Goal: Task Accomplishment & Management: Use online tool/utility

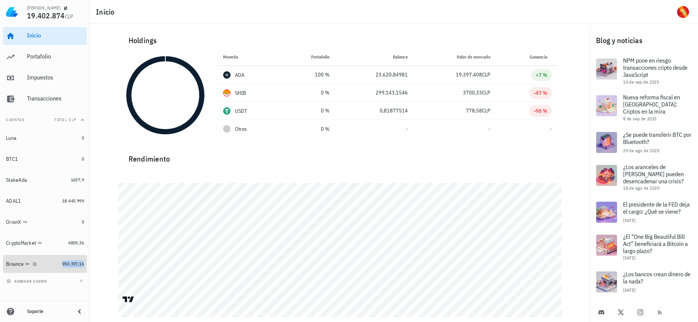
click at [62, 265] on span "950.357,16" at bounding box center [73, 264] width 22 height 6
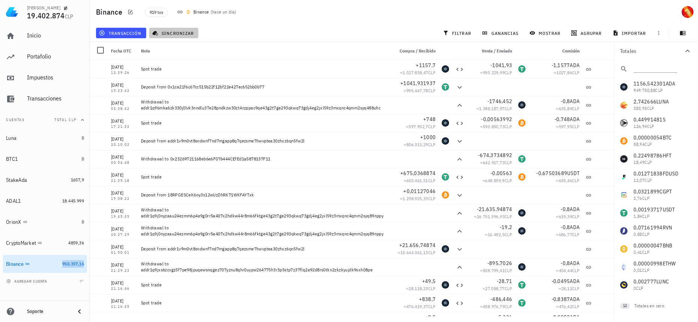
click at [170, 29] on button "sincronizar" at bounding box center [173, 33] width 49 height 10
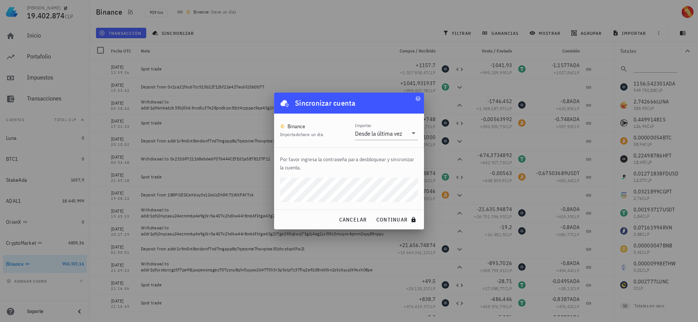
click at [373, 213] on button "continuar" at bounding box center [397, 219] width 48 height 13
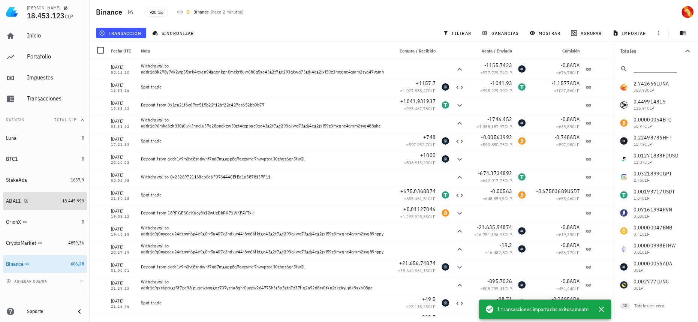
click at [45, 197] on div "ADAL1" at bounding box center [32, 200] width 53 height 7
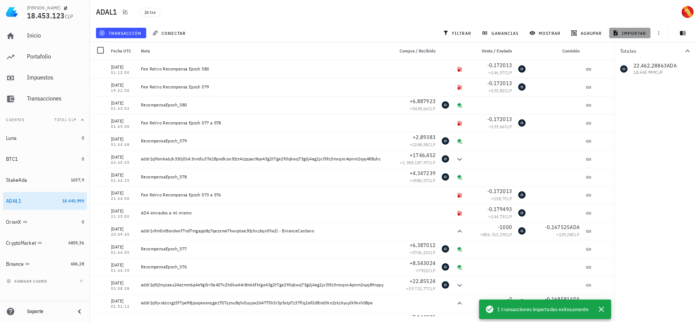
click at [635, 28] on button "importar" at bounding box center [629, 33] width 41 height 10
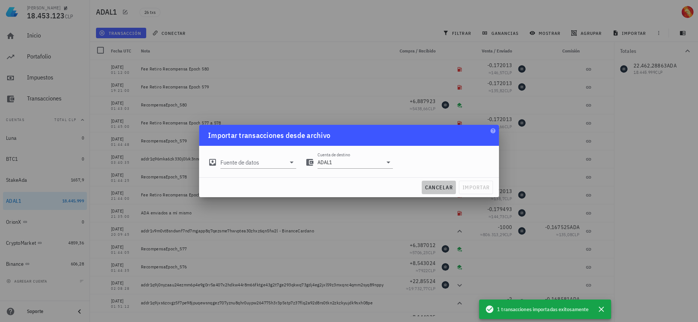
click at [444, 190] on span "cancelar" at bounding box center [438, 187] width 28 height 7
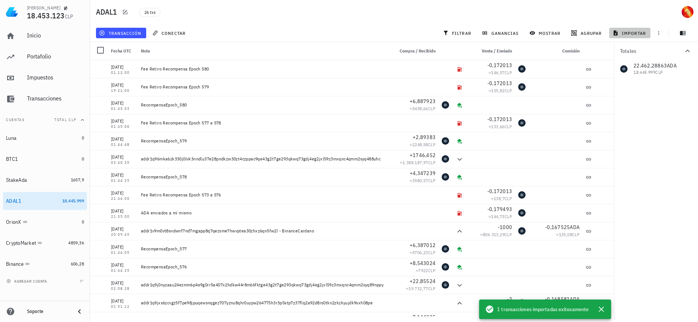
click at [640, 34] on span "importar" at bounding box center [630, 33] width 32 height 6
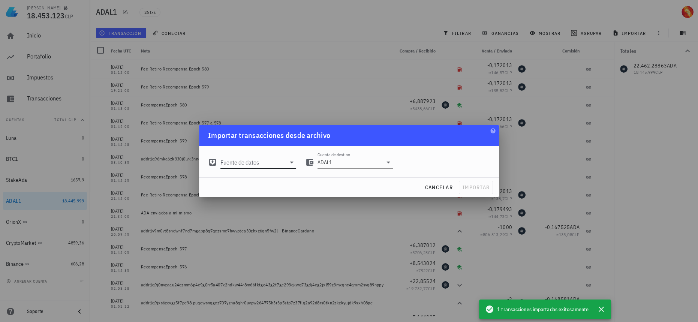
click at [254, 165] on input "Fuente de datos" at bounding box center [252, 162] width 65 height 12
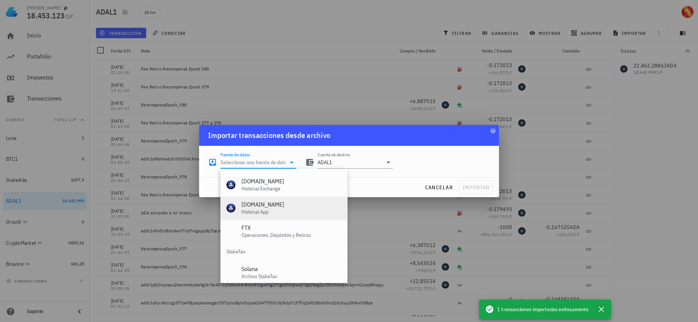
scroll to position [312, 0]
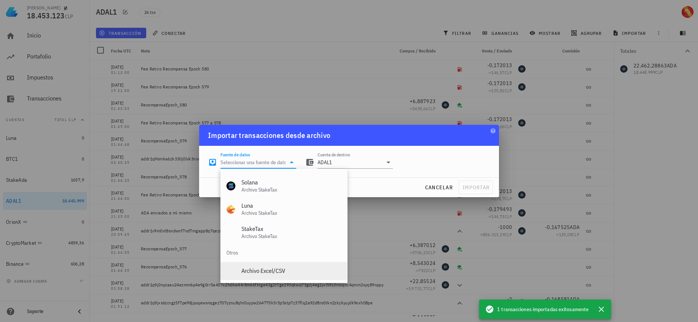
click at [279, 273] on div "Archivo Excel/CSV" at bounding box center [291, 270] width 100 height 7
type input "Archivo Excel/CSV"
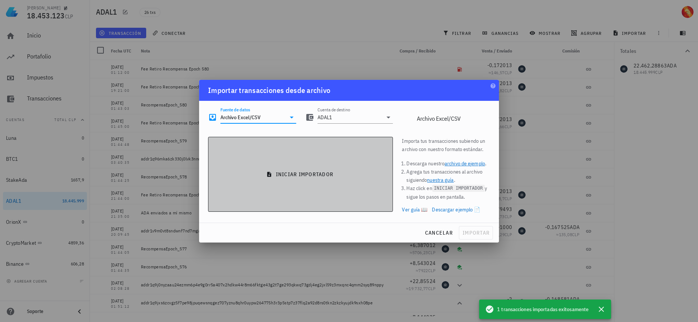
click at [333, 172] on span "iniciar importador" at bounding box center [300, 174] width 172 height 7
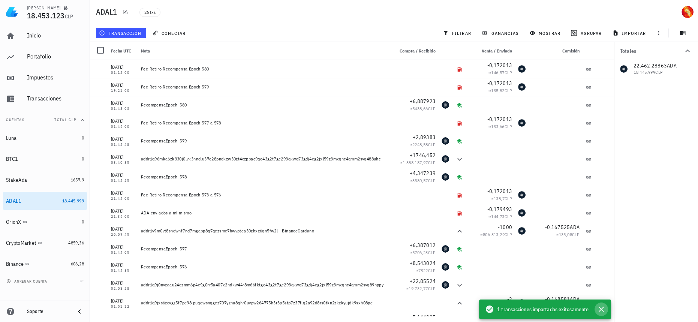
click at [601, 309] on icon "button" at bounding box center [600, 308] width 5 height 5
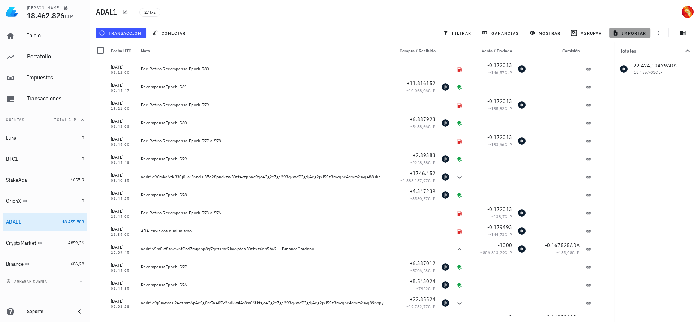
click at [636, 33] on span "importar" at bounding box center [630, 33] width 32 height 6
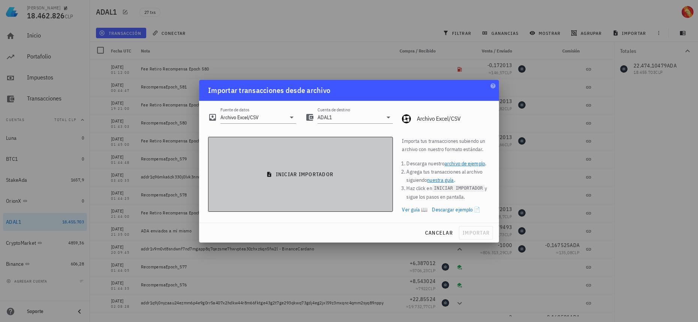
click at [285, 169] on button "iniciar importador" at bounding box center [300, 174] width 185 height 75
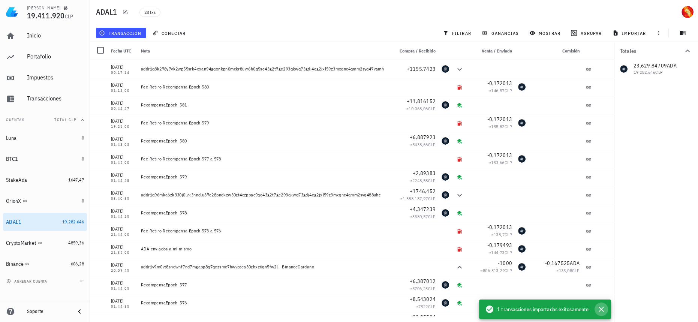
click at [604, 311] on icon "button" at bounding box center [600, 309] width 9 height 9
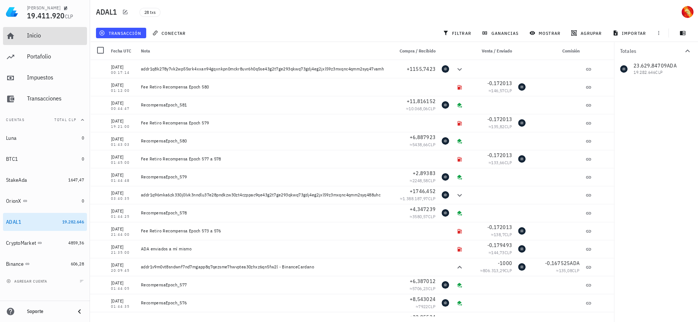
click at [42, 33] on div "Inicio" at bounding box center [55, 35] width 57 height 7
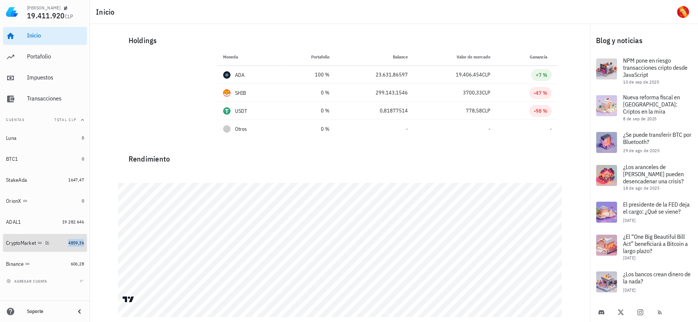
click at [68, 244] on span "4859,36" at bounding box center [76, 243] width 16 height 6
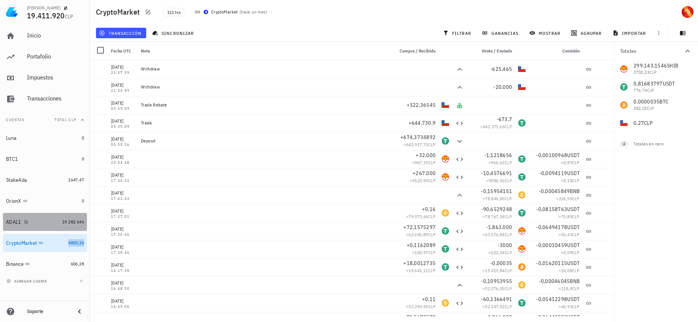
click at [70, 227] on link "ADAL1 19.282.646" at bounding box center [45, 222] width 84 height 18
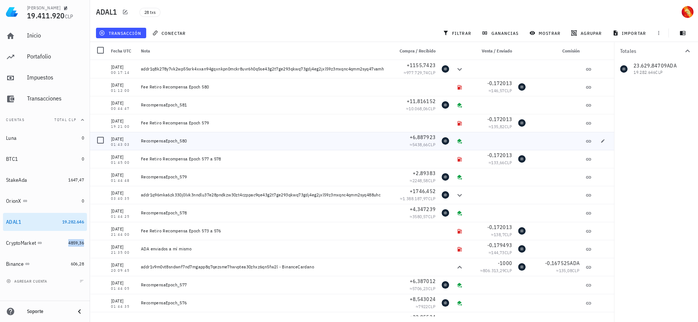
drag, startPoint x: 204, startPoint y: 139, endPoint x: 179, endPoint y: 139, distance: 24.7
click at [179, 139] on div "RecompensaEpoch_580" at bounding box center [264, 141] width 247 height 6
drag, startPoint x: 507, startPoint y: 116, endPoint x: 488, endPoint y: 117, distance: 19.1
click at [488, 117] on div "-0,172013 ≈ 135,82 CLP" at bounding box center [491, 123] width 48 height 18
click at [203, 124] on div "Fee Retiro Recompensa Epoch 579" at bounding box center [264, 123] width 252 height 18
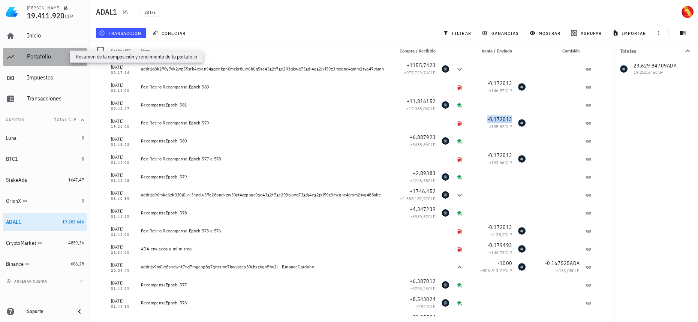
click at [67, 55] on div "Portafolio" at bounding box center [55, 56] width 57 height 7
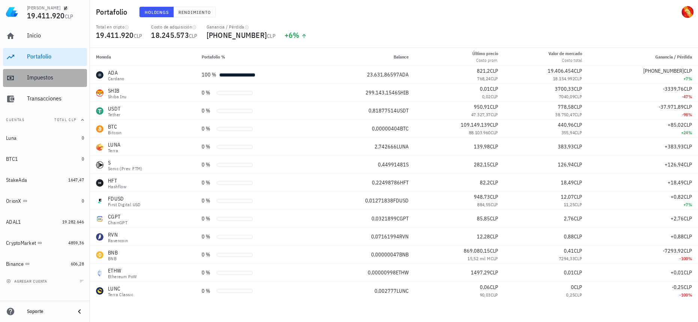
click at [51, 79] on div "Impuestos" at bounding box center [55, 77] width 57 height 7
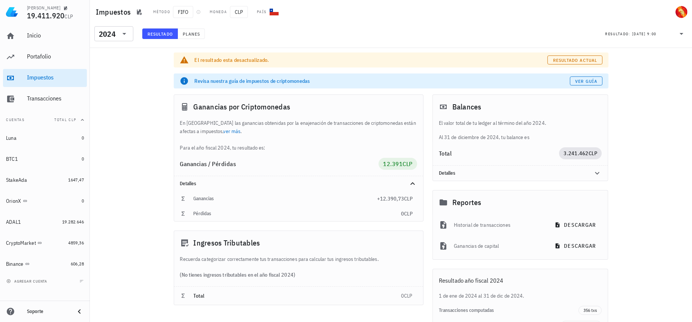
click at [54, 67] on div "Inicio [GEOGRAPHIC_DATA] Impuestos [GEOGRAPHIC_DATA]" at bounding box center [45, 67] width 84 height 87
click at [58, 58] on div "Portafolio" at bounding box center [55, 56] width 57 height 7
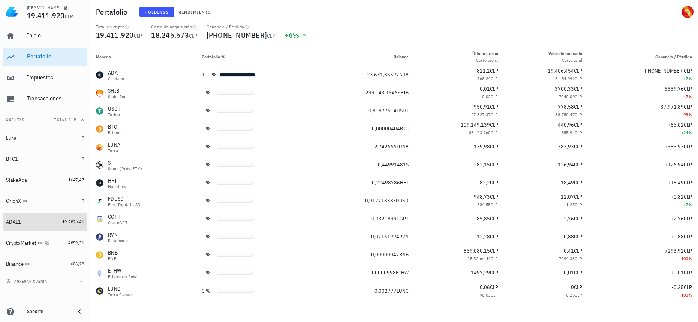
click at [70, 225] on div "19.282.646" at bounding box center [73, 221] width 22 height 7
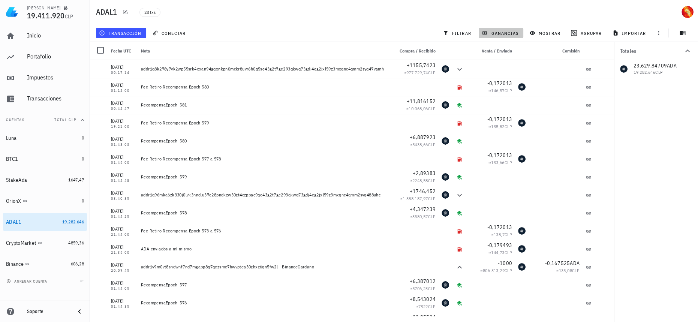
click at [512, 32] on span "ganancias" at bounding box center [500, 33] width 35 height 6
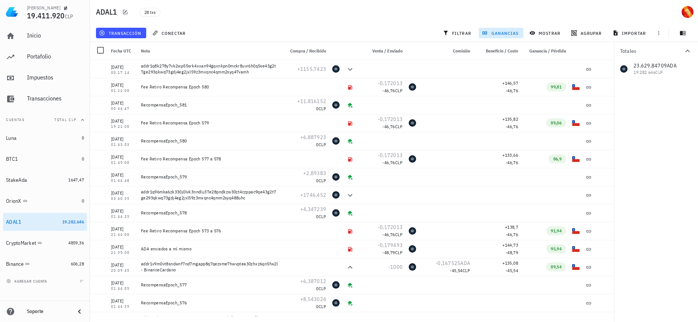
click at [512, 32] on span "ganancias" at bounding box center [500, 33] width 35 height 6
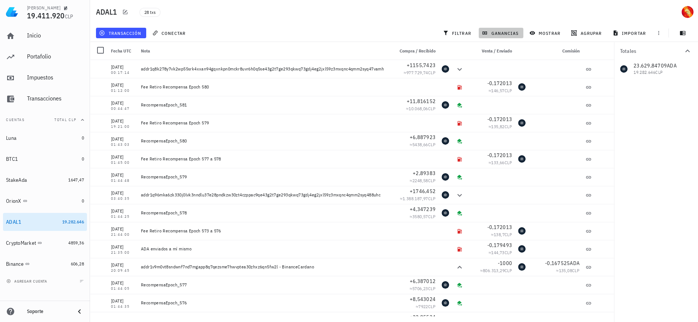
click at [512, 32] on span "ganancias" at bounding box center [500, 33] width 35 height 6
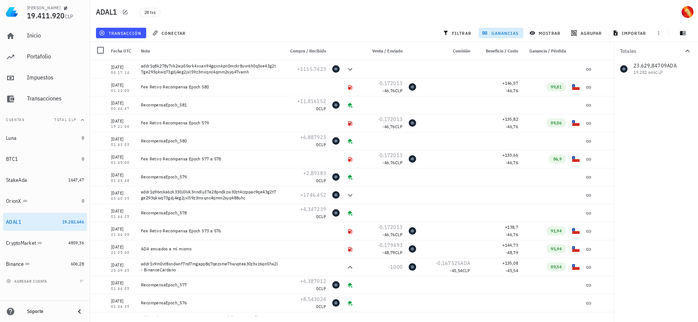
click at [512, 32] on span "ganancias" at bounding box center [500, 33] width 35 height 6
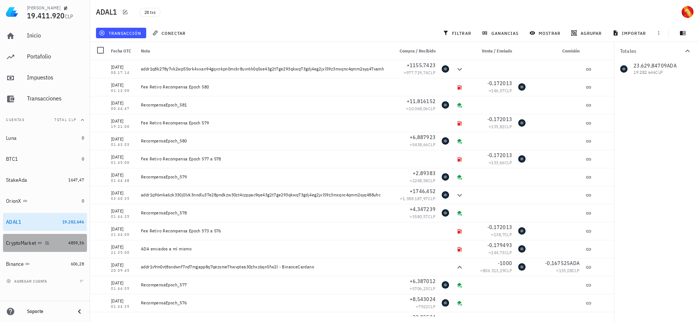
click at [61, 242] on div "CryptoMarket" at bounding box center [35, 242] width 59 height 7
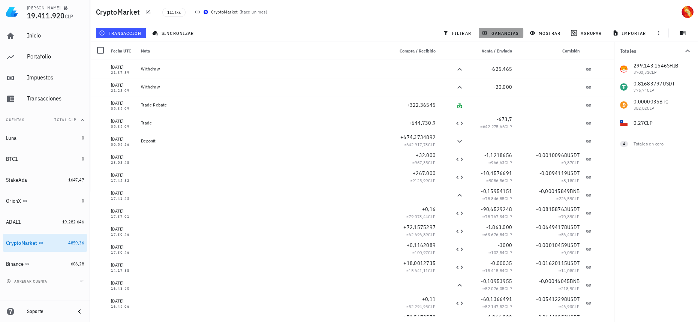
click at [511, 35] on span "ganancias" at bounding box center [500, 33] width 35 height 6
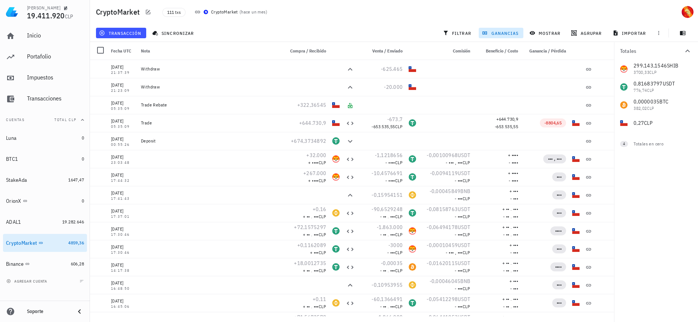
click at [511, 35] on span "ganancias" at bounding box center [500, 33] width 35 height 6
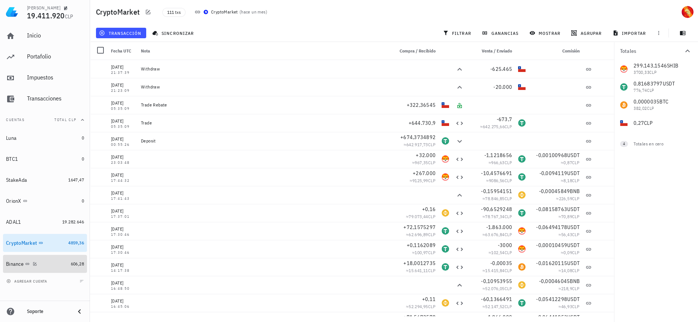
click at [66, 272] on link "Binance 606,28" at bounding box center [45, 264] width 84 height 18
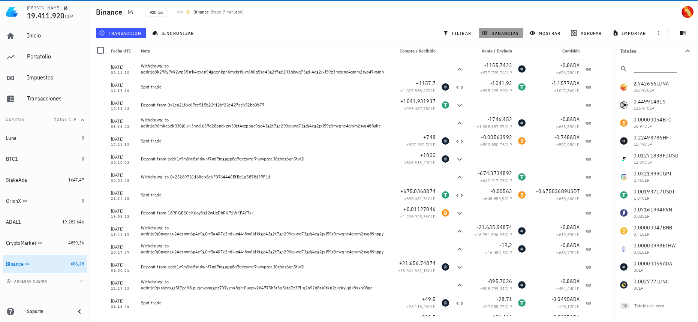
click at [505, 32] on span "ganancias" at bounding box center [500, 33] width 35 height 6
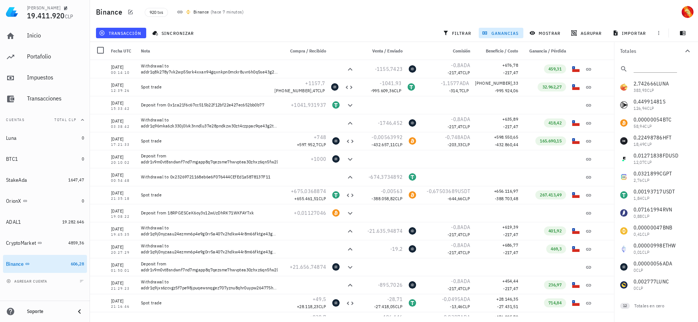
click at [505, 32] on span "ganancias" at bounding box center [500, 33] width 35 height 6
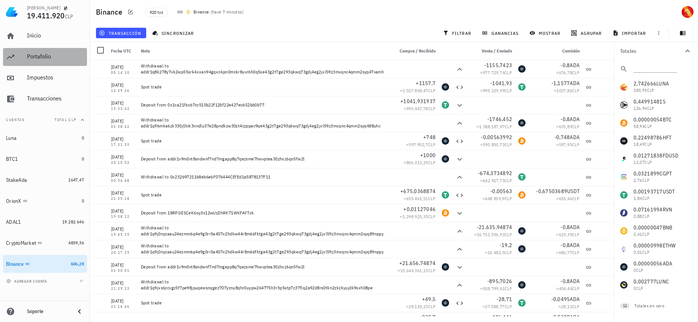
click at [65, 49] on div "Portafolio" at bounding box center [55, 56] width 57 height 17
